Goal: Task Accomplishment & Management: Use online tool/utility

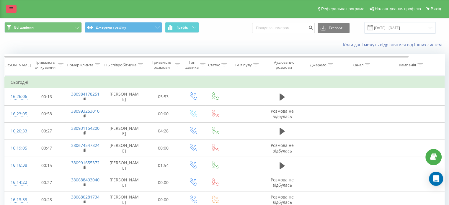
click at [11, 10] on icon at bounding box center [11, 9] width 4 height 4
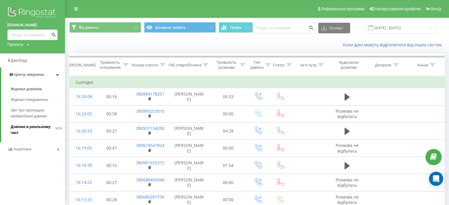
click at [28, 130] on span "Дзвінки в реальному часі" at bounding box center [33, 130] width 45 height 12
click at [26, 146] on span "Аналiтика" at bounding box center [23, 143] width 19 height 4
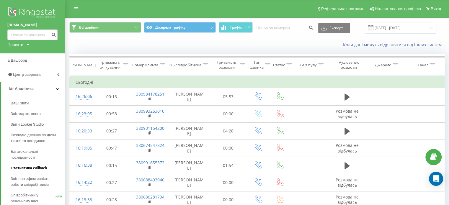
scroll to position [74, 0]
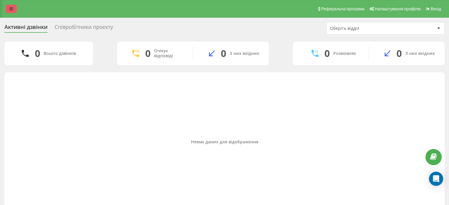
click at [11, 8] on icon at bounding box center [11, 9] width 4 height 4
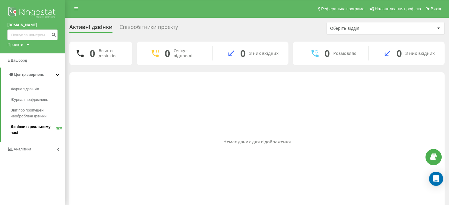
scroll to position [14, 0]
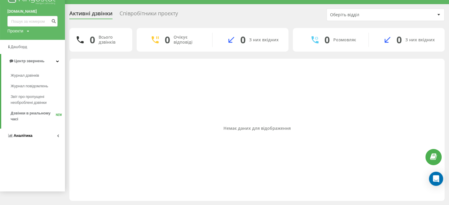
click at [33, 131] on link "Аналiтика" at bounding box center [32, 136] width 65 height 14
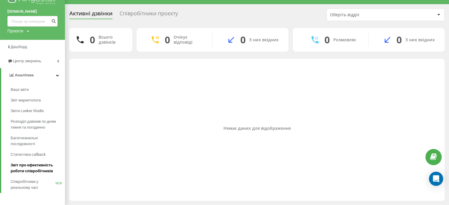
click at [28, 164] on span "Звіт про ефективність роботи співробітників" at bounding box center [36, 168] width 51 height 12
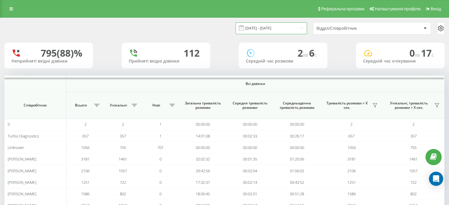
click at [279, 32] on input "19.08.2025 - 19.09.2025" at bounding box center [271, 28] width 71 height 12
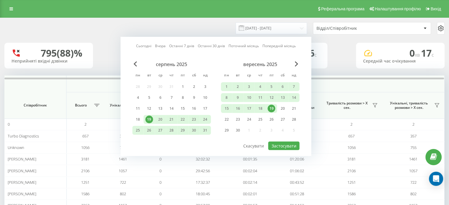
click at [271, 110] on div "19" at bounding box center [272, 109] width 8 height 8
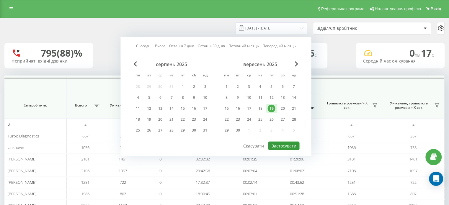
click at [280, 146] on button "Застосувати" at bounding box center [283, 146] width 31 height 9
type input "[DATE] - [DATE]"
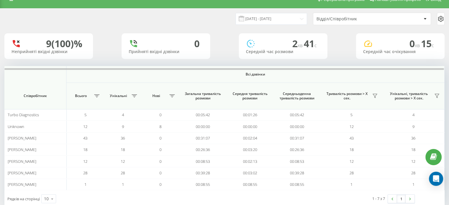
scroll to position [22, 0]
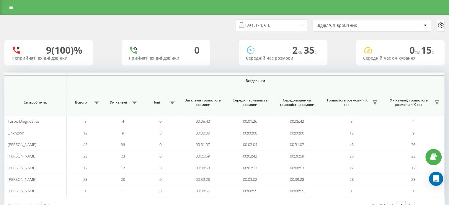
scroll to position [19, 0]
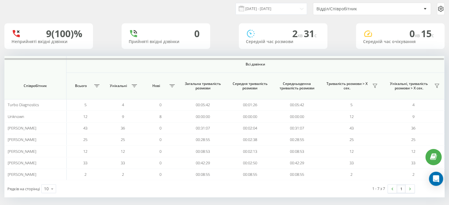
scroll to position [22, 0]
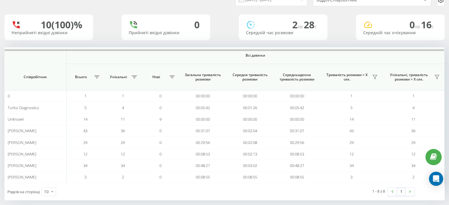
scroll to position [29, 0]
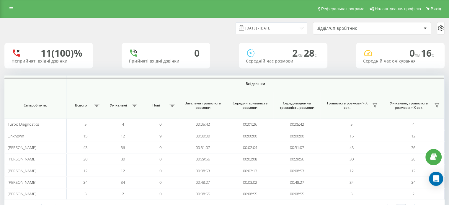
scroll to position [8, 0]
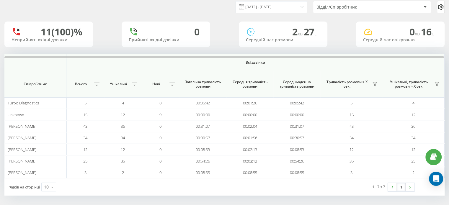
scroll to position [22, 0]
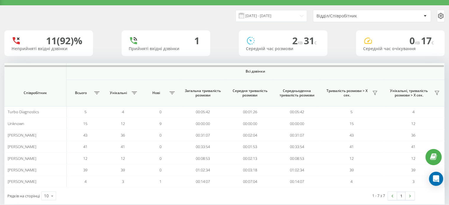
scroll to position [13, 0]
